Goal: Find specific page/section: Find specific page/section

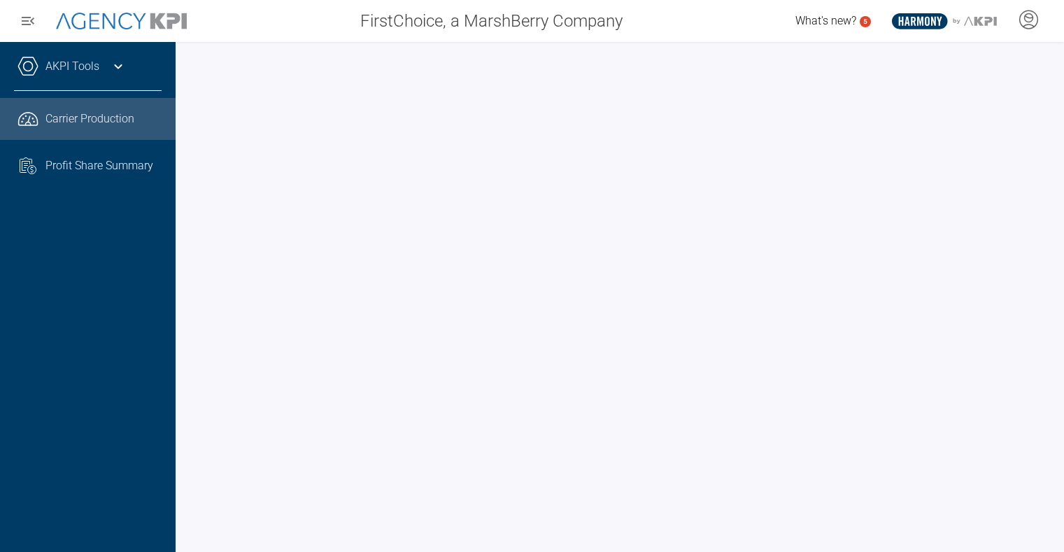
click at [103, 332] on div "AKPI Tools Core Production Data Upload Agency Code Mapping Carrier Data Health …" at bounding box center [88, 297] width 176 height 510
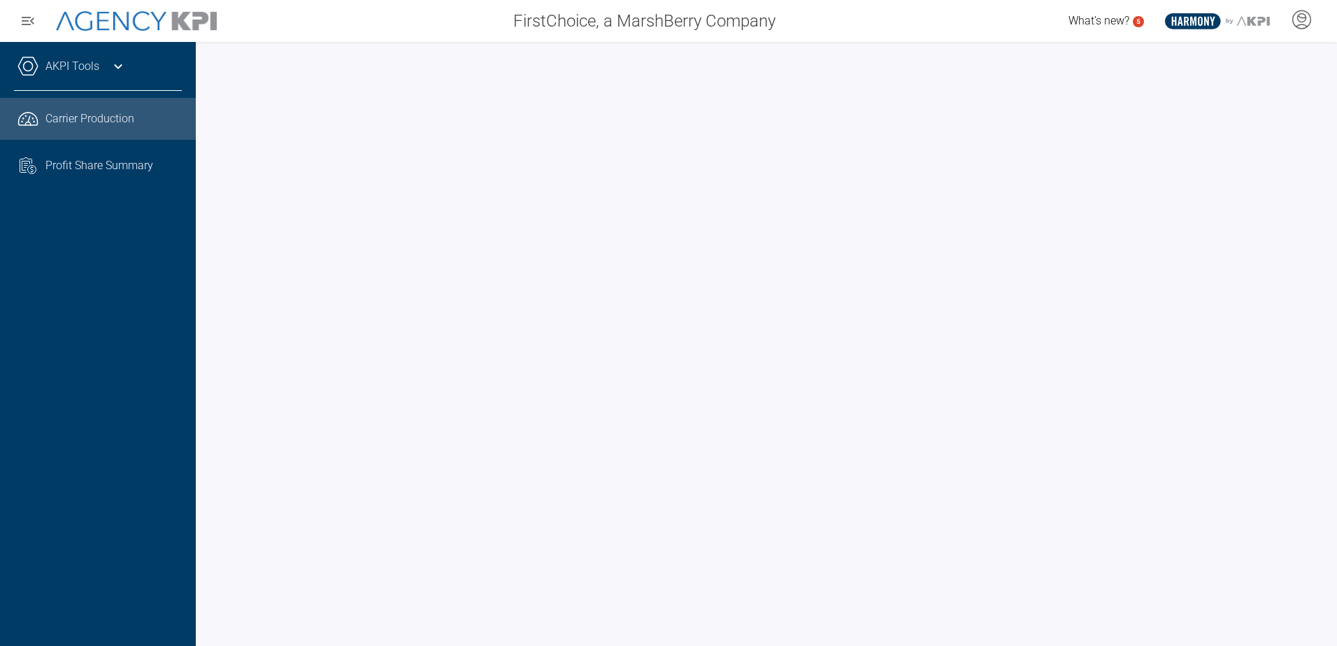
click at [136, 340] on div "AKPI Tools Core Production Data Upload Agency Code Mapping Carrier Data Health …" at bounding box center [98, 344] width 196 height 604
click at [94, 336] on div "AKPI Tools Core Production Data Upload Agency Code Mapping Carrier Data Health …" at bounding box center [98, 344] width 196 height 604
